Goal: Information Seeking & Learning: Understand process/instructions

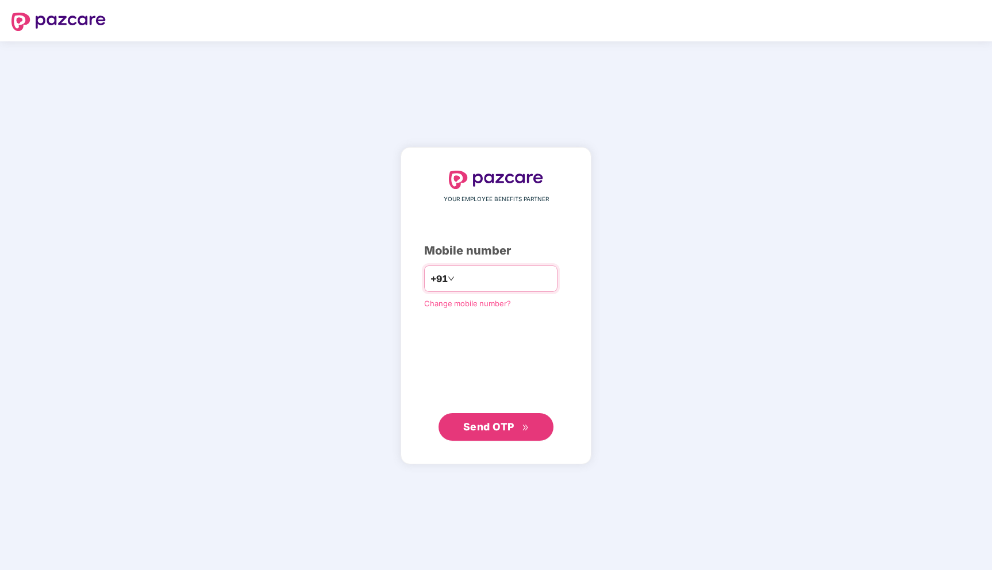
click at [498, 278] on input "number" at bounding box center [504, 279] width 94 height 18
type input "**********"
click at [533, 426] on button "Send OTP" at bounding box center [496, 427] width 115 height 28
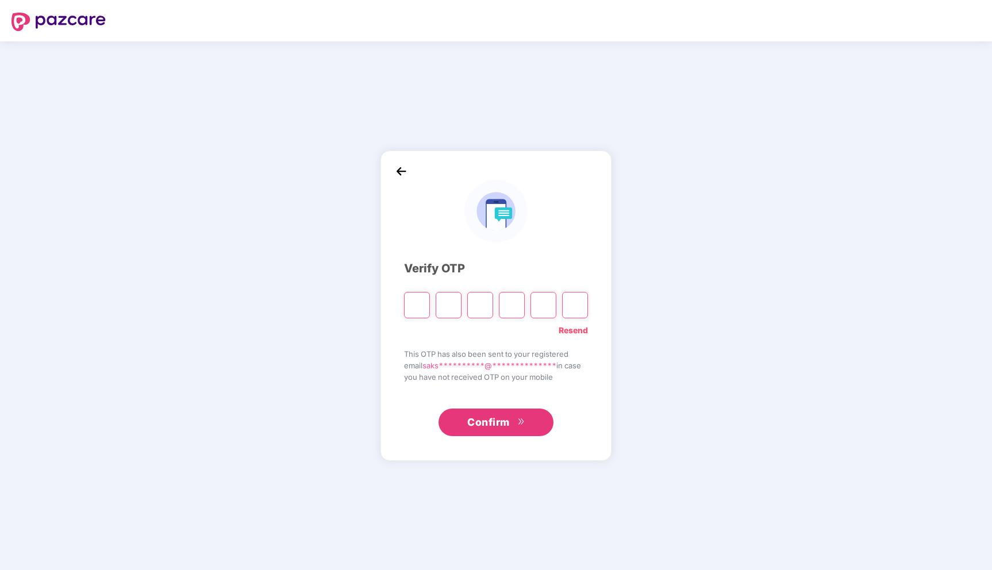
click at [399, 169] on img at bounding box center [401, 171] width 17 height 17
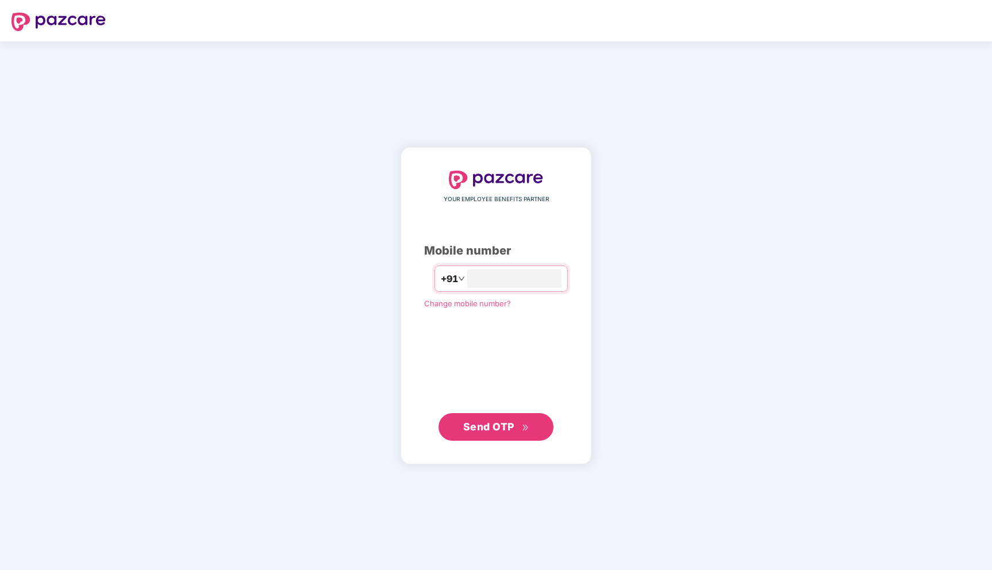
click at [527, 435] on button "Send OTP" at bounding box center [496, 427] width 115 height 28
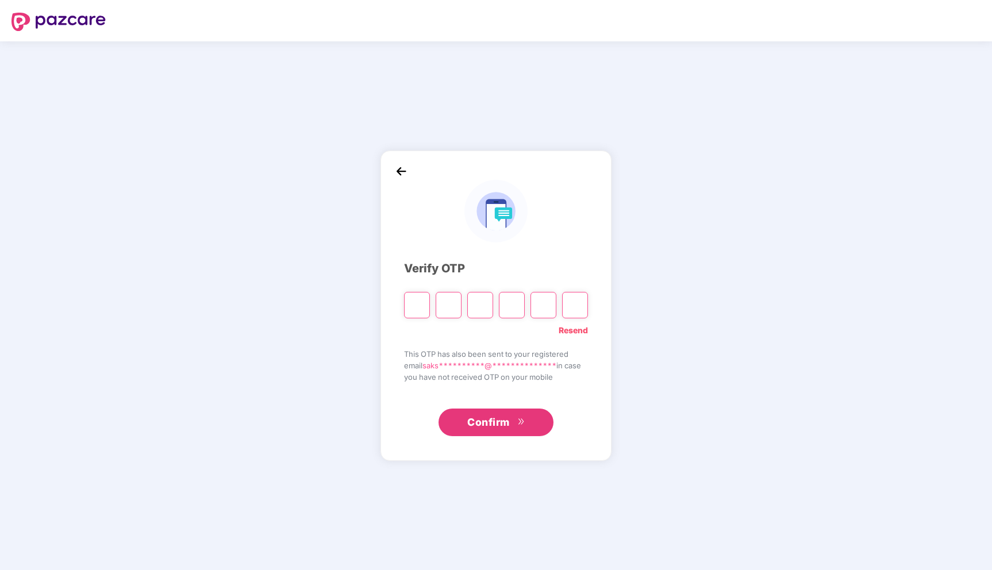
type input "*"
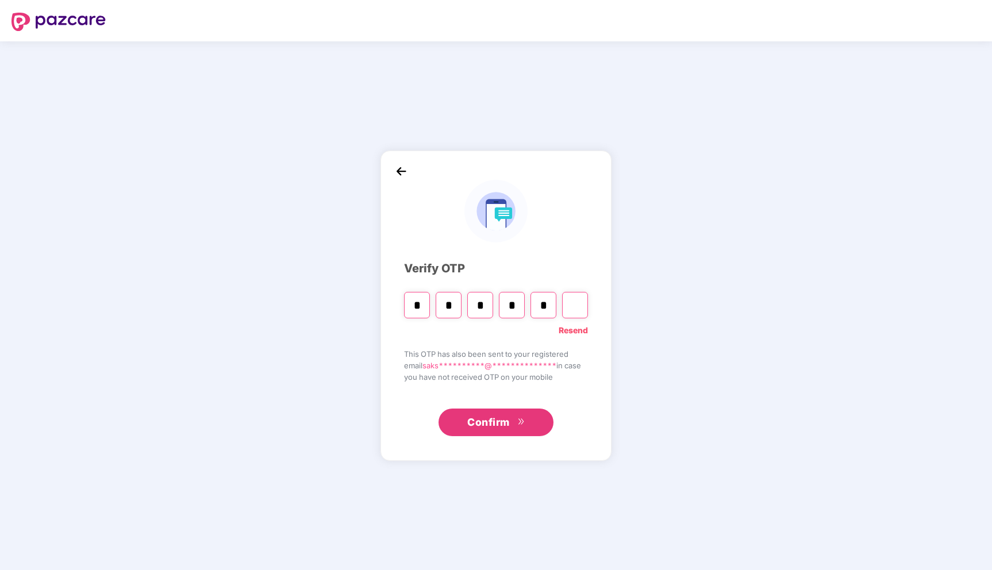
type input "*"
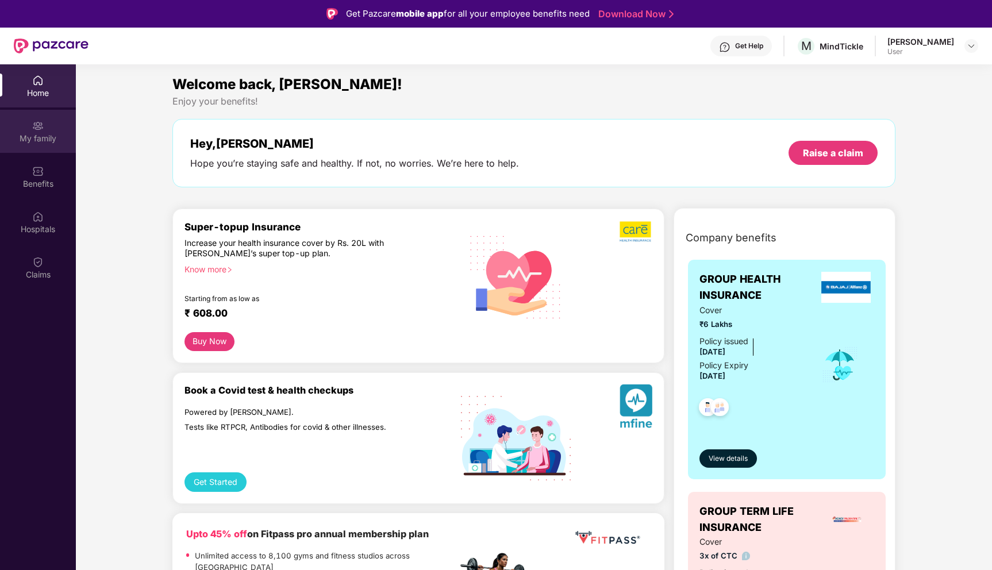
click at [42, 127] on img at bounding box center [37, 125] width 11 height 11
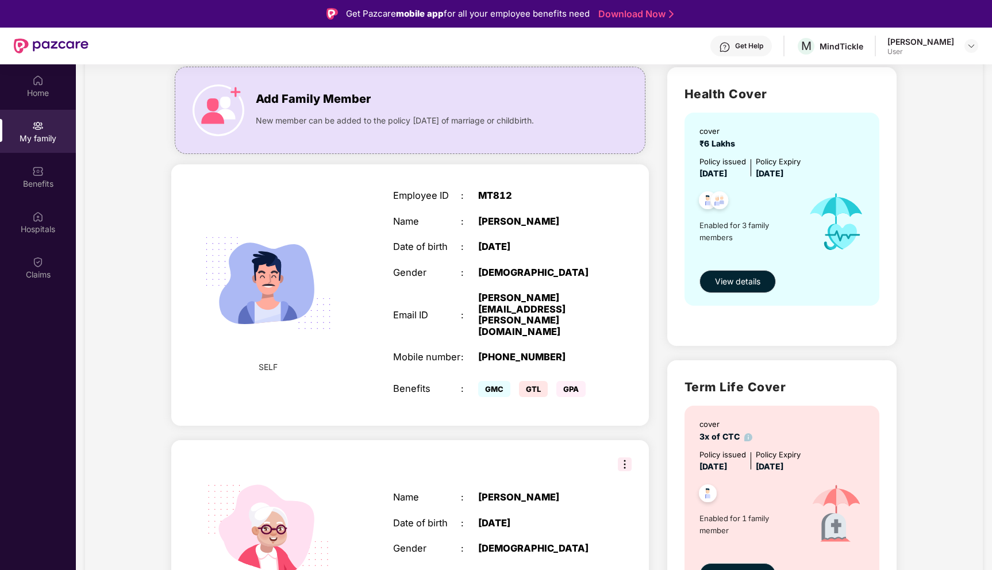
scroll to position [73, 0]
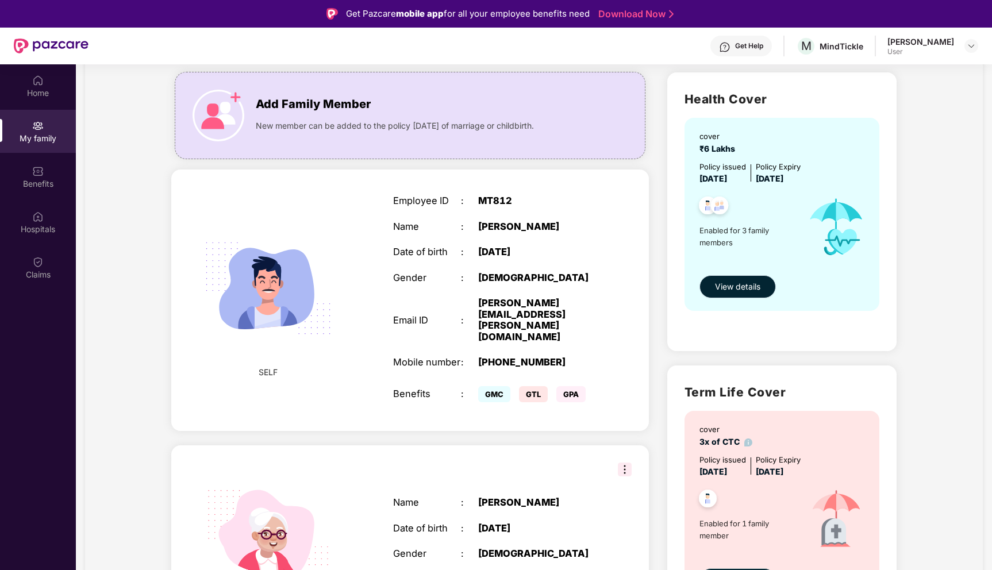
click at [747, 290] on span "View details" at bounding box center [737, 286] width 45 height 13
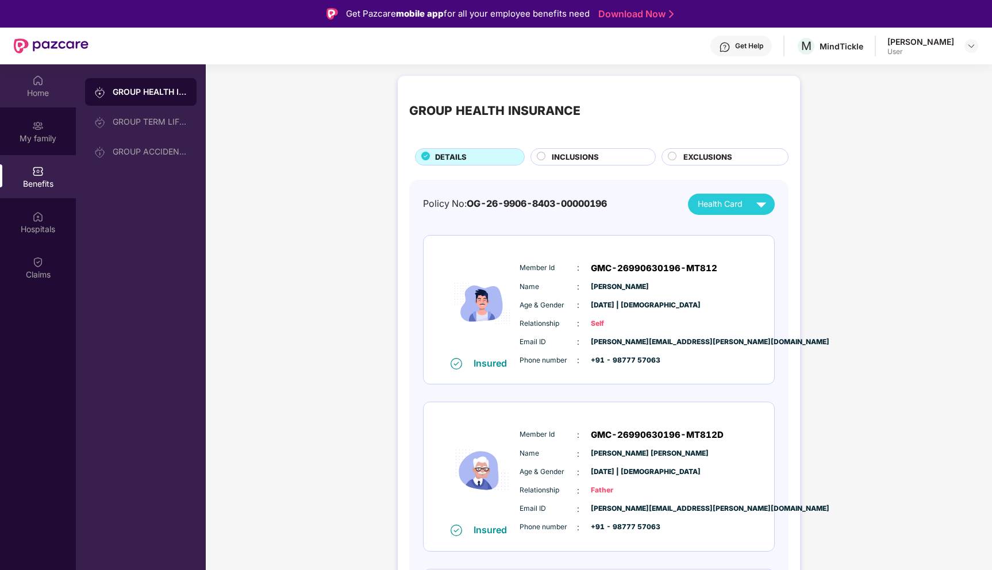
click at [56, 101] on div "Home" at bounding box center [38, 85] width 76 height 43
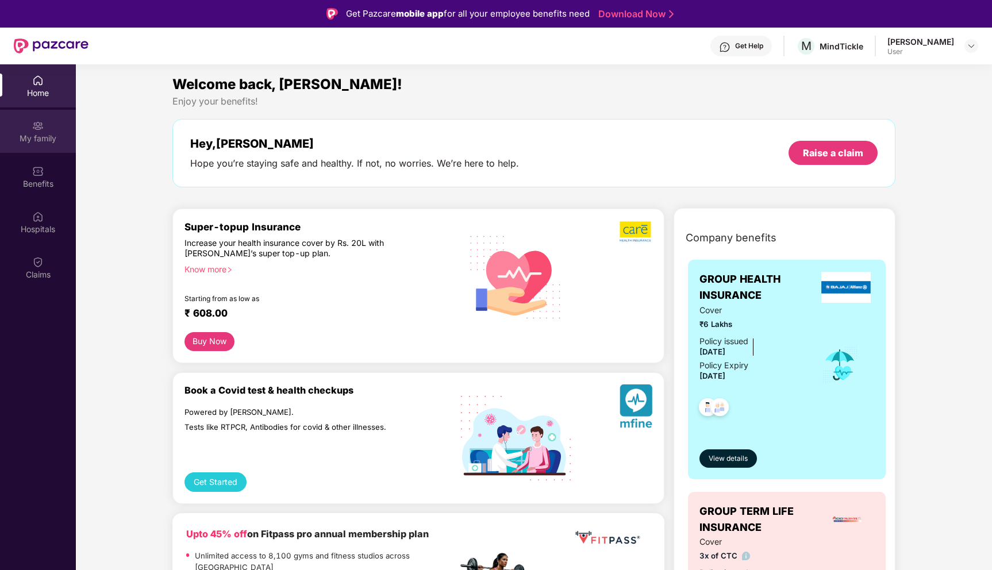
click at [45, 122] on div "My family" at bounding box center [38, 131] width 76 height 43
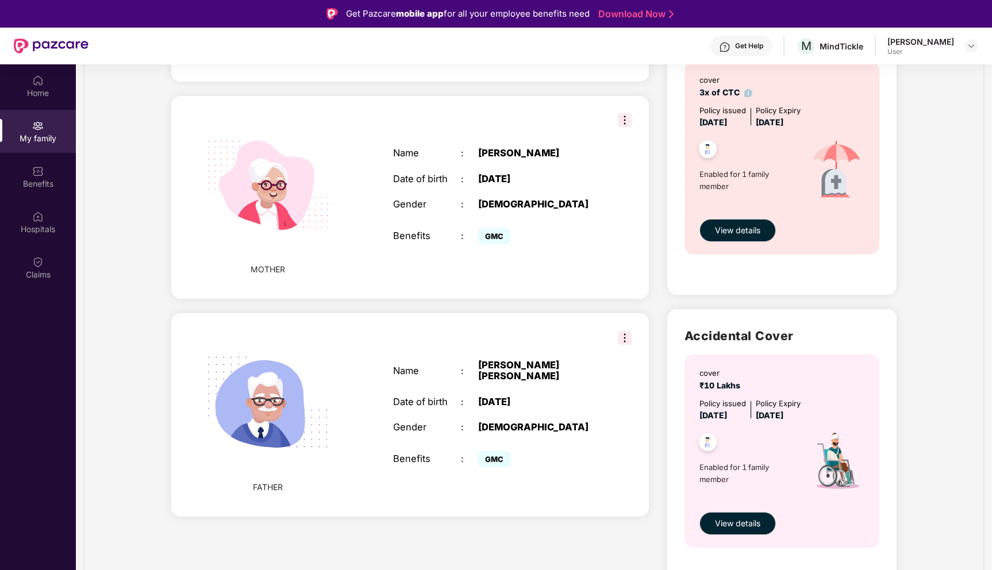
scroll to position [1, 0]
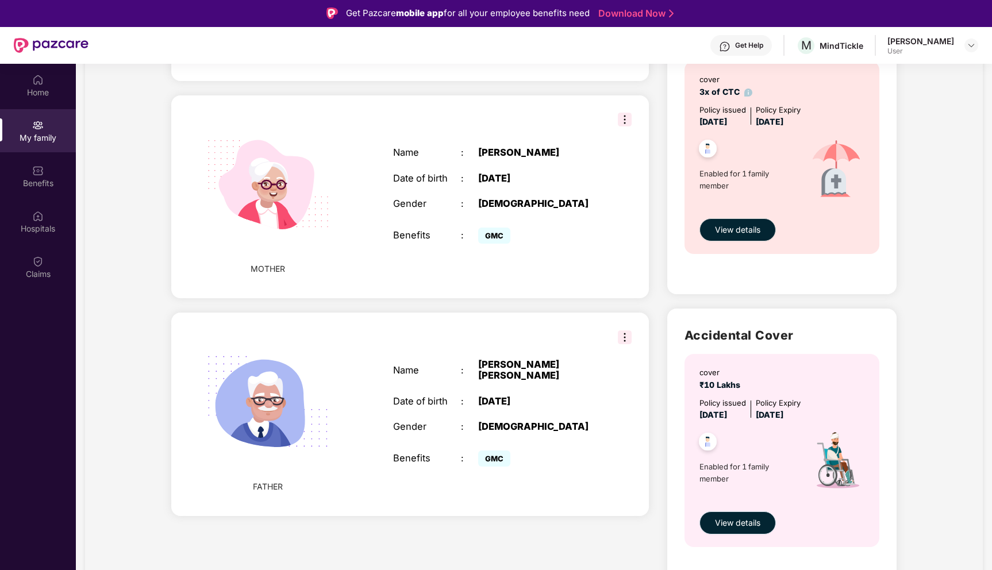
click at [717, 526] on span "View details" at bounding box center [737, 523] width 45 height 13
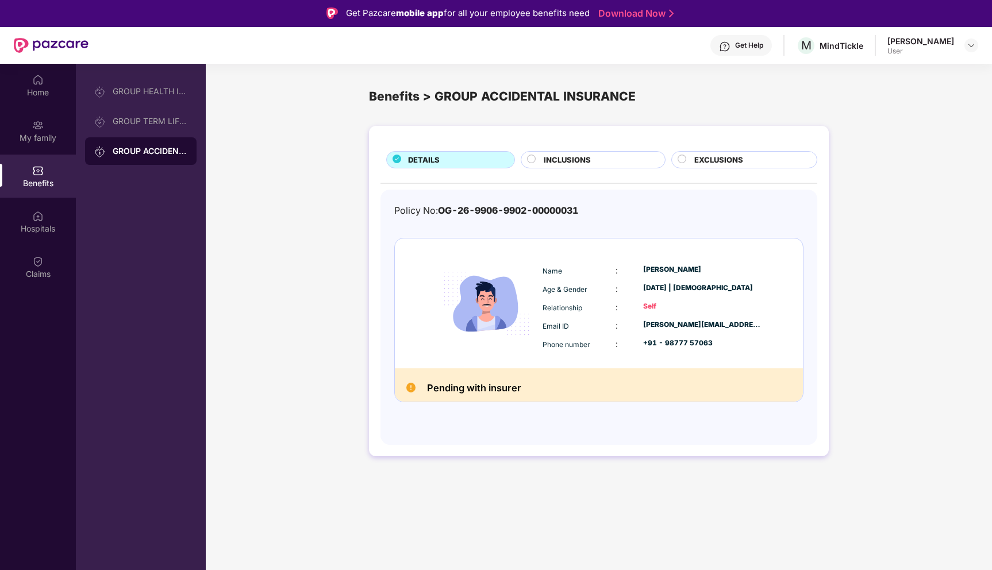
click at [537, 158] on div at bounding box center [532, 161] width 11 height 12
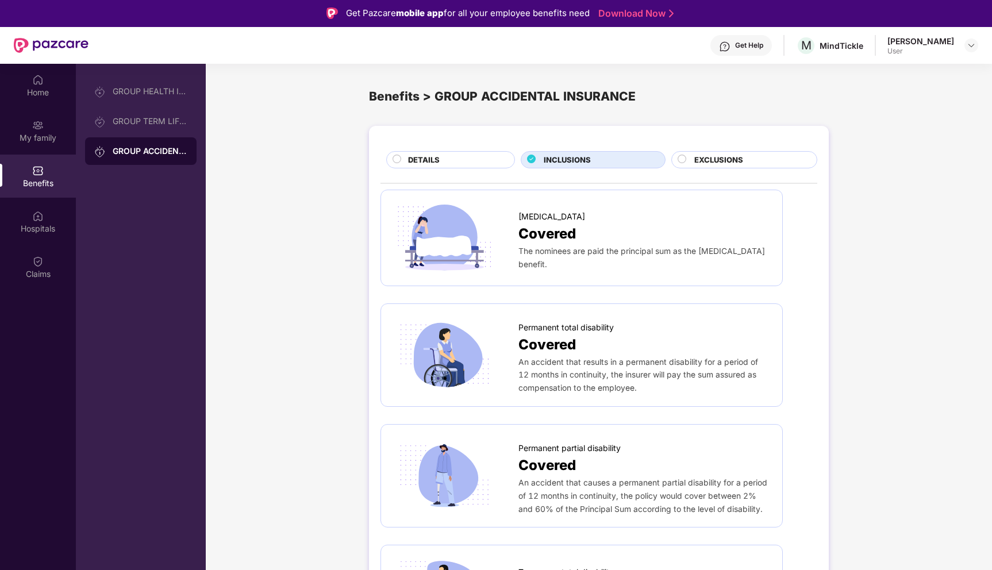
click at [466, 160] on div "DETAILS" at bounding box center [455, 161] width 106 height 14
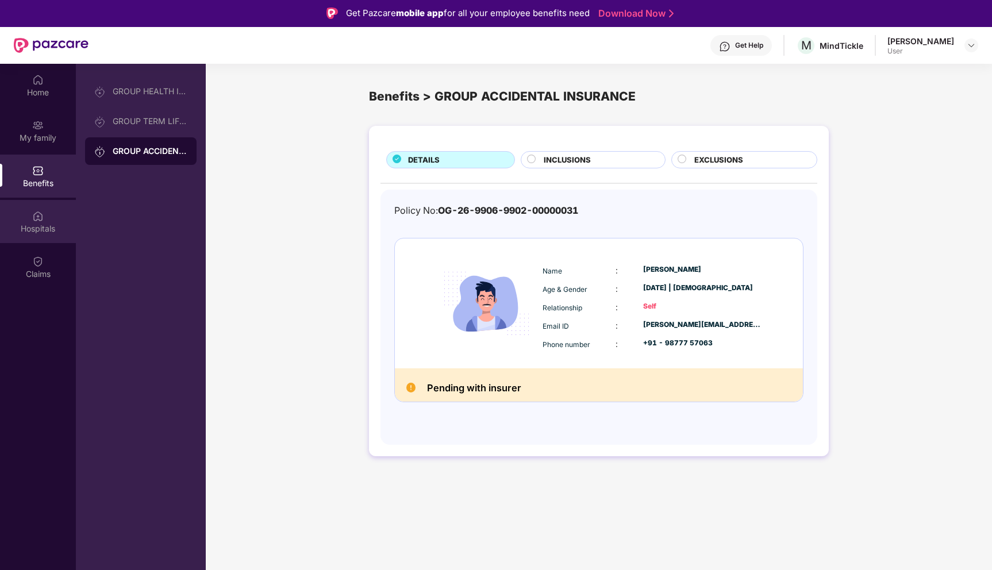
click at [37, 206] on div "Hospitals" at bounding box center [38, 221] width 76 height 43
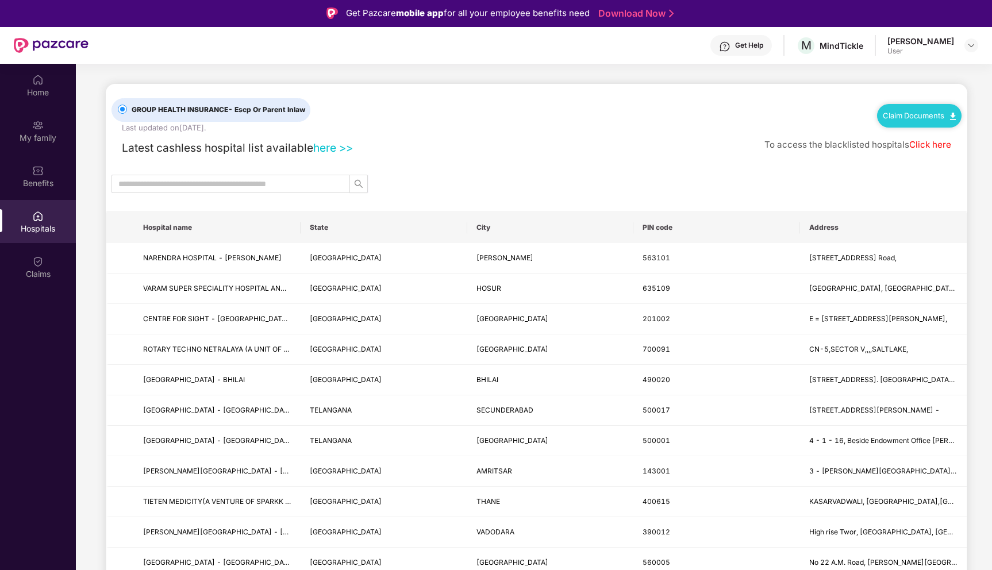
click at [946, 123] on div "Claim Documents" at bounding box center [919, 115] width 84 height 23
click at [940, 114] on link "Claim Documents" at bounding box center [919, 115] width 73 height 9
click at [952, 136] on link "Claim Form" at bounding box center [923, 136] width 75 height 25
click at [41, 259] on img at bounding box center [37, 261] width 11 height 11
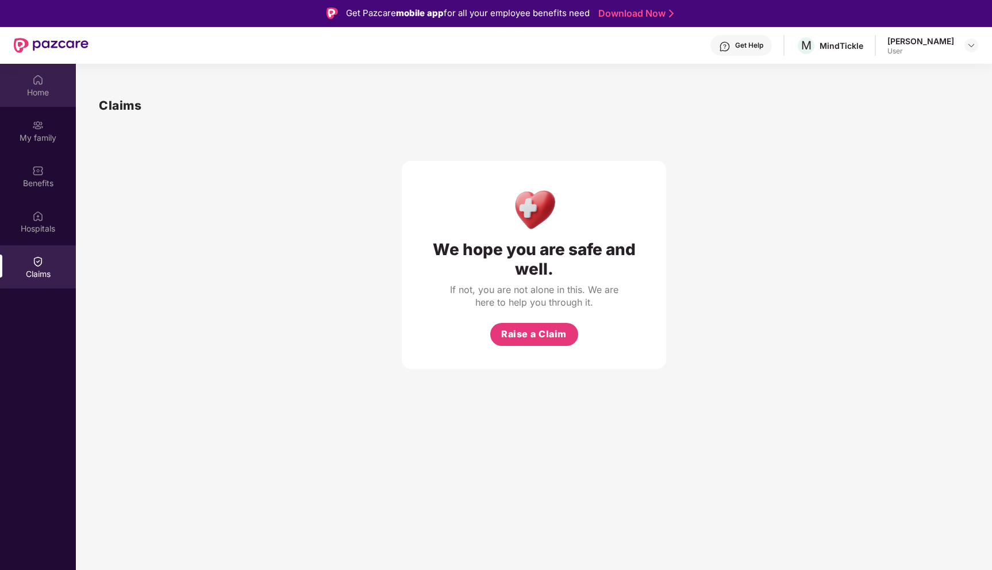
click at [48, 101] on div "Home" at bounding box center [38, 85] width 76 height 43
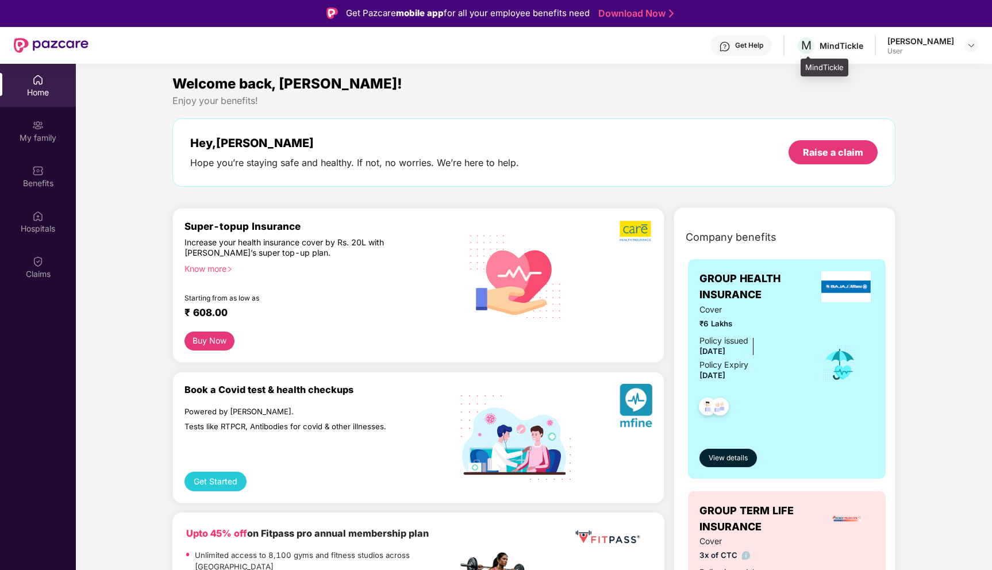
click at [863, 49] on div "MindTickle" at bounding box center [842, 45] width 44 height 11
click at [893, 50] on div "User" at bounding box center [920, 51] width 67 height 9
click at [946, 48] on div "User" at bounding box center [920, 51] width 67 height 9
click at [967, 47] on img at bounding box center [971, 45] width 9 height 9
click at [727, 55] on div "Get Help" at bounding box center [741, 45] width 62 height 21
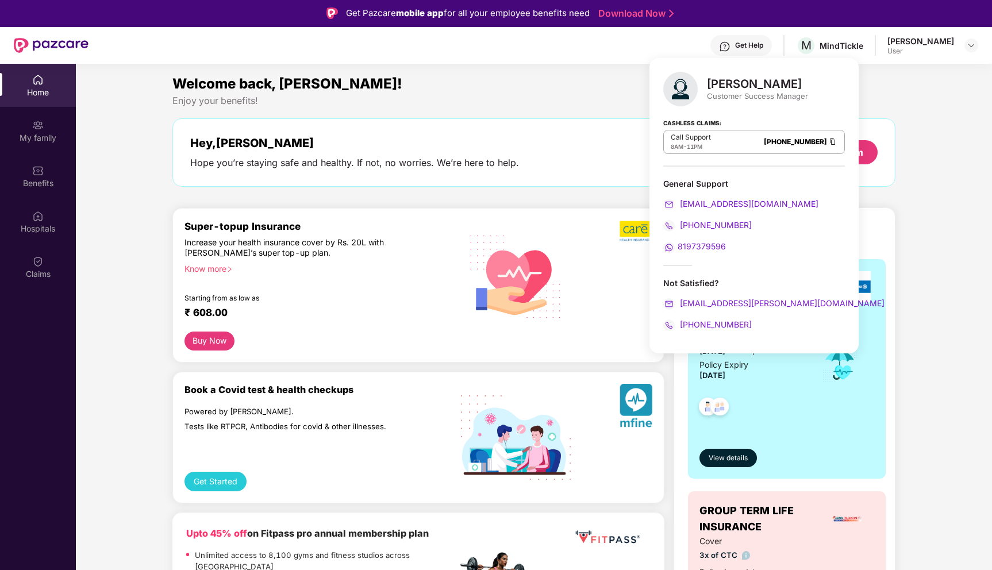
click at [582, 106] on div "Enjoy your benefits!" at bounding box center [534, 101] width 724 height 12
